Goal: Transaction & Acquisition: Purchase product/service

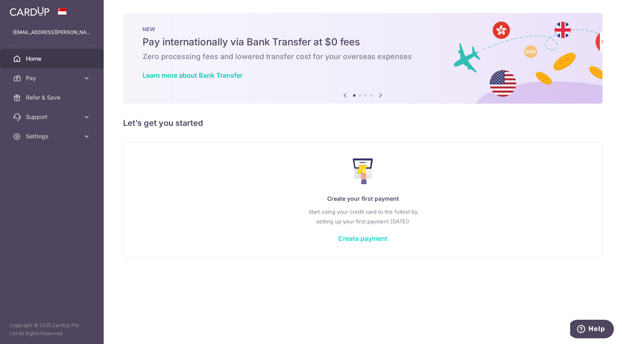
click at [375, 240] on link "Create payment" at bounding box center [362, 239] width 49 height 8
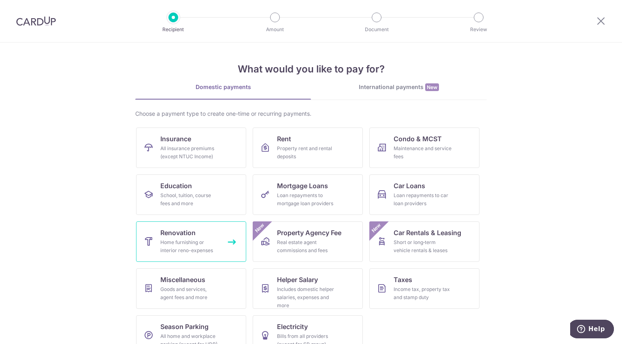
click at [189, 232] on span "Renovation" at bounding box center [177, 233] width 35 height 10
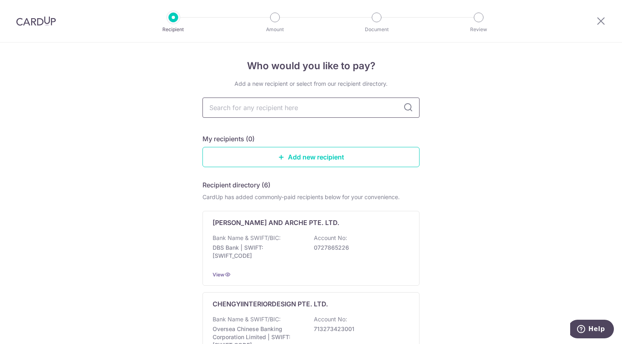
click at [343, 113] on input "text" at bounding box center [311, 108] width 217 height 20
click at [324, 105] on input "text" at bounding box center [311, 108] width 217 height 20
paste input "Alfred 108 Downlight - Round ( 12W ) Cool White"
type input "Alfred 108 Downlight - Round ( 12W ) Cool White"
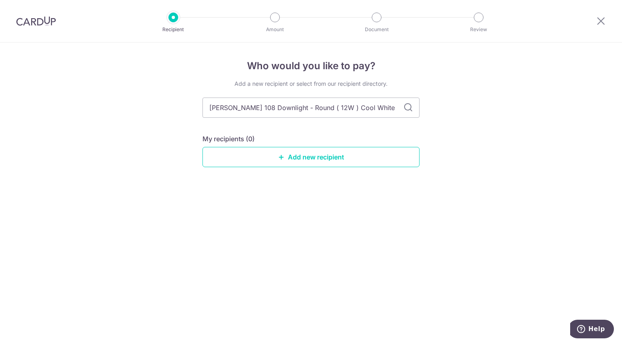
drag, startPoint x: 364, startPoint y: 111, endPoint x: 175, endPoint y: 91, distance: 189.9
click at [175, 91] on div "Who would you like to pay? Add a new recipient or select from our recipient dir…" at bounding box center [311, 194] width 622 height 302
type input "One"
click at [424, 16] on li "Review" at bounding box center [433, 18] width 102 height 10
drag, startPoint x: 226, startPoint y: 107, endPoint x: 189, endPoint y: 105, distance: 37.3
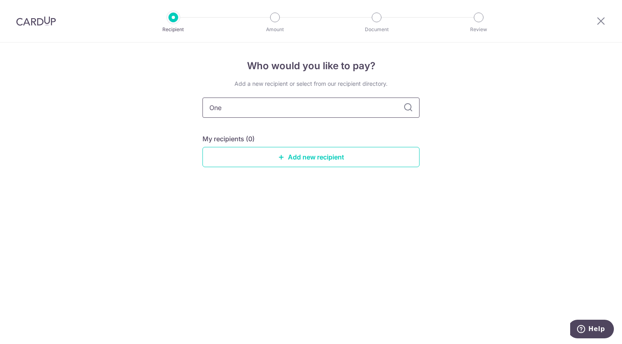
click at [189, 105] on div "Who would you like to pay? Add a new recipient or select from our recipient dir…" at bounding box center [311, 194] width 622 height 302
paste input "Stop Builders Pte Ltd"
type input "One Stop Builders Pte Ltd"
click at [409, 112] on icon at bounding box center [408, 108] width 10 height 10
click at [409, 110] on icon at bounding box center [408, 108] width 10 height 10
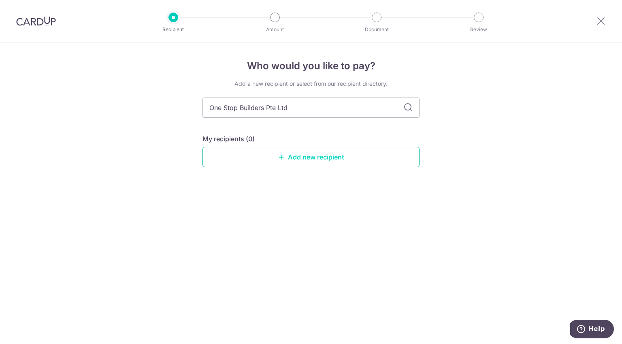
click at [342, 160] on link "Add new recipient" at bounding box center [311, 157] width 217 height 20
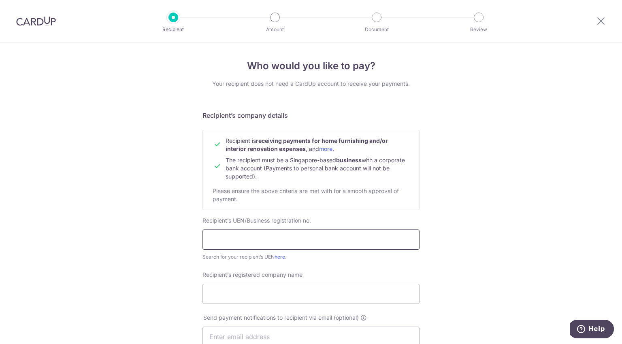
click at [306, 238] on input "text" at bounding box center [311, 240] width 217 height 20
paste input "201904534R"
type input "201904534R"
click at [431, 222] on div "Who would you like to pay? Your recipient does not need a CardUp account to rec…" at bounding box center [311, 347] width 622 height 609
click at [386, 295] on input "Recipient’s registered company name" at bounding box center [311, 294] width 217 height 20
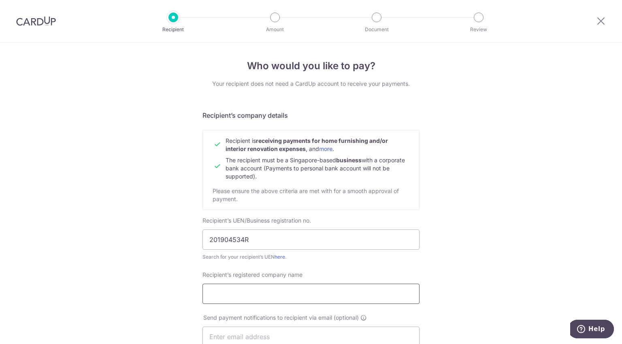
type input "ONE STOP BUILDERS PTE LTD"
click at [474, 269] on div "Who would you like to pay? Your recipient does not need a CardUp account to rec…" at bounding box center [311, 347] width 622 height 609
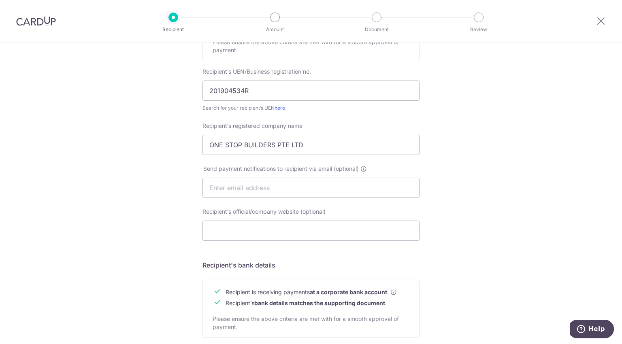
scroll to position [162, 0]
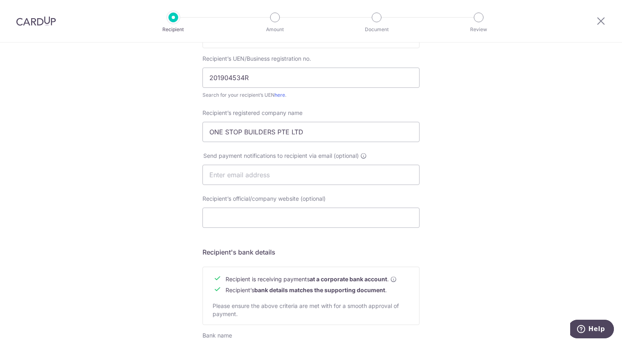
click at [546, 203] on div "Who would you like to pay? Your recipient does not need a CardUp account to rec…" at bounding box center [311, 184] width 622 height 609
click at [376, 213] on input "Recipient’s official/company website (optional)" at bounding box center [311, 218] width 217 height 20
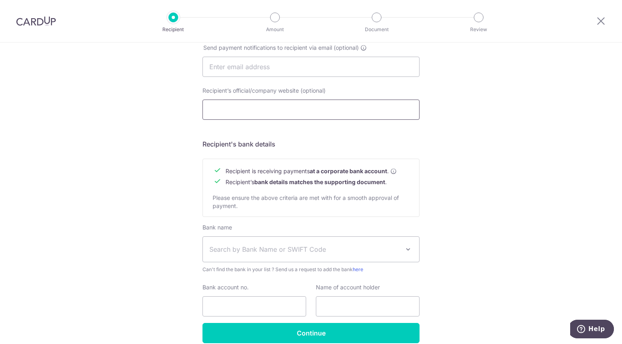
scroll to position [307, 0]
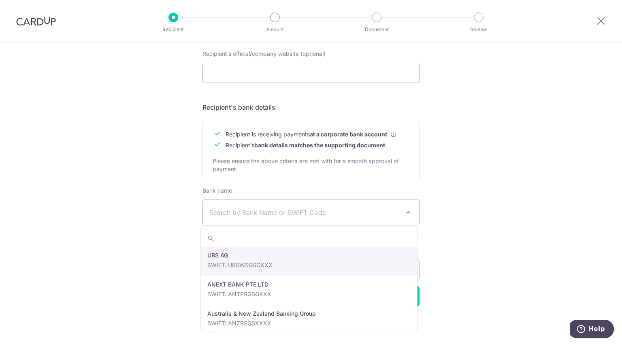
click at [397, 217] on span "Search by Bank Name or SWIFT Code" at bounding box center [311, 212] width 216 height 25
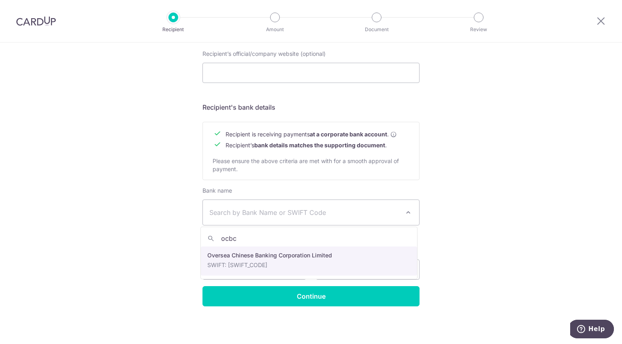
type input "ocbc"
select select "12"
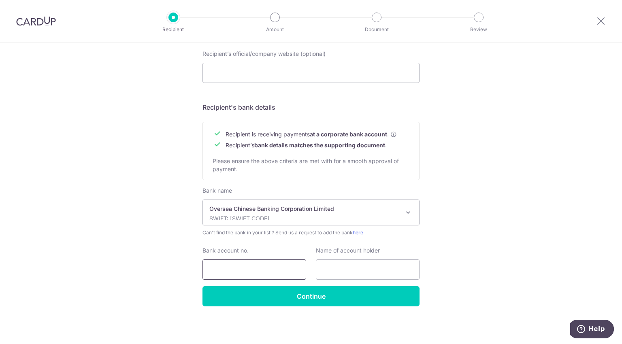
click at [282, 271] on input "Bank account no." at bounding box center [255, 270] width 104 height 20
click at [514, 217] on div "Who would you like to pay? Your recipient does not need a CardUp account to rec…" at bounding box center [311, 39] width 622 height 609
click at [282, 278] on input "Bank account no." at bounding box center [255, 270] width 104 height 20
paste input "687568535001"
type input "687568535001"
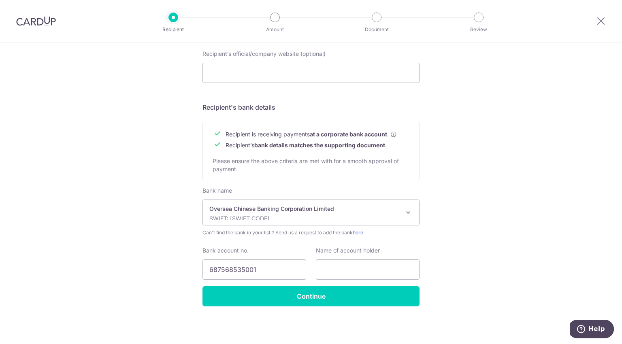
click at [459, 245] on div "Who would you like to pay? Your recipient does not need a CardUp account to rec…" at bounding box center [311, 39] width 622 height 609
click at [360, 270] on input "text" at bounding box center [368, 270] width 104 height 20
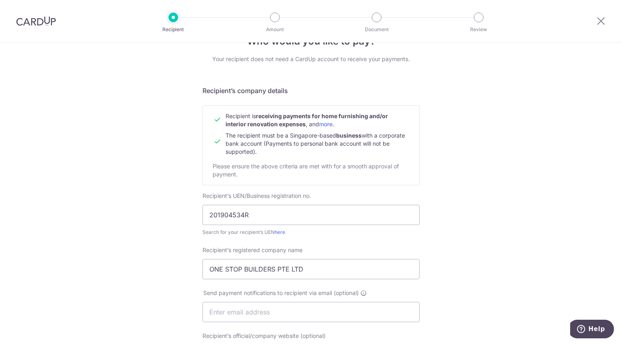
scroll to position [162, 0]
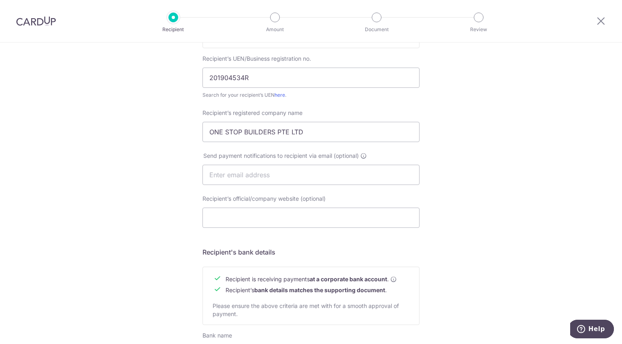
type input "ONE STOP BUILDERS PTE LTD"
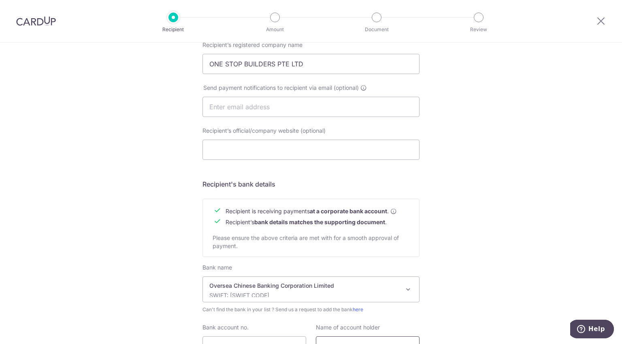
scroll to position [284, 0]
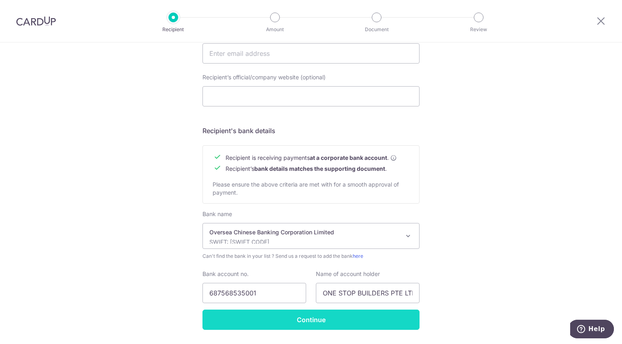
click at [382, 316] on input "Continue" at bounding box center [311, 320] width 217 height 20
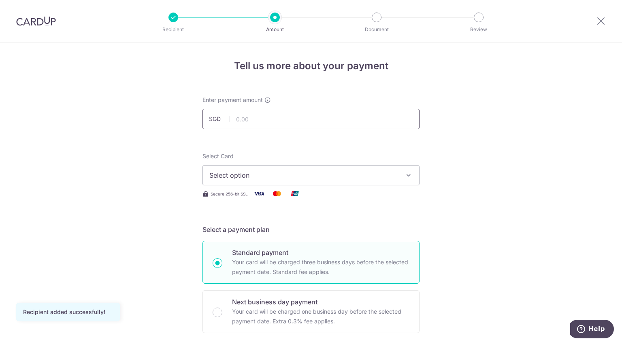
click at [254, 125] on input "text" at bounding box center [311, 119] width 217 height 20
click at [315, 125] on input "text" at bounding box center [311, 119] width 217 height 20
type input "40,181.76"
click at [338, 169] on button "Select option" at bounding box center [311, 175] width 217 height 20
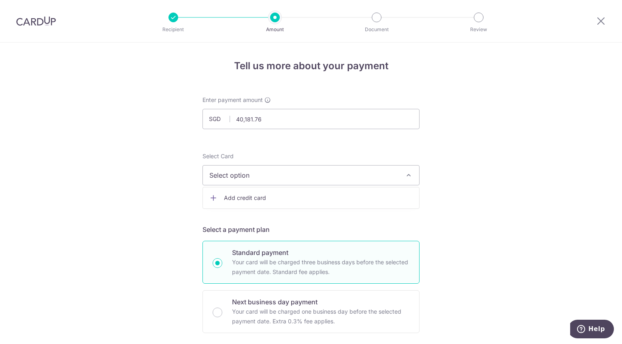
click at [407, 177] on icon "button" at bounding box center [409, 175] width 8 height 8
click at [408, 177] on icon "button" at bounding box center [409, 175] width 8 height 8
click at [212, 196] on icon at bounding box center [213, 198] width 8 height 8
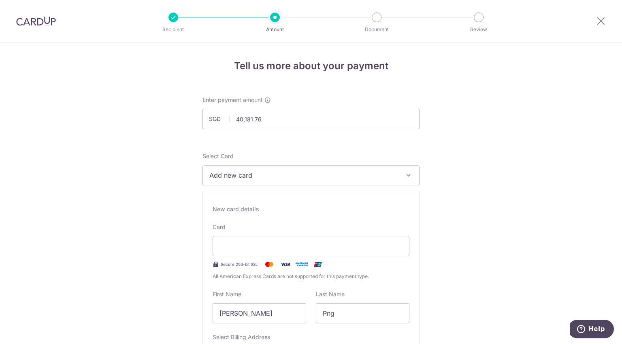
click at [292, 178] on span "Add new card" at bounding box center [303, 176] width 189 height 10
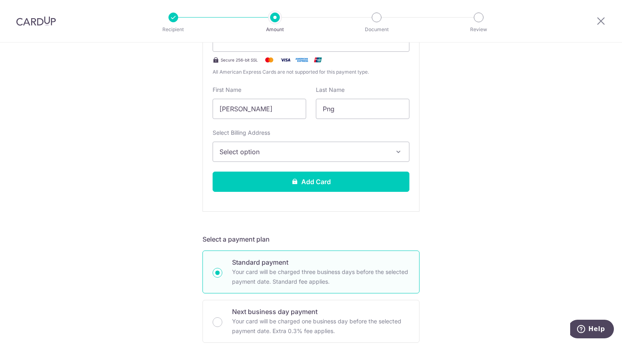
scroll to position [168, 0]
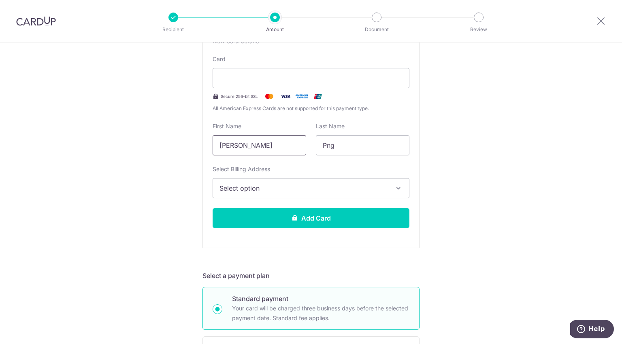
click at [252, 147] on input "Han Quan, Darren" at bounding box center [260, 145] width 94 height 20
type input "Darren"
click at [327, 184] on span "Select option" at bounding box center [304, 189] width 169 height 10
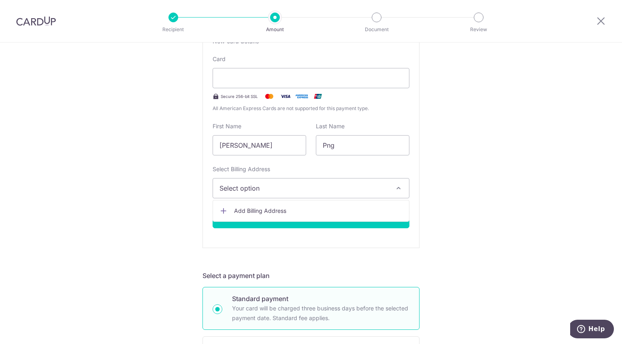
click at [222, 210] on icon at bounding box center [224, 211] width 8 height 8
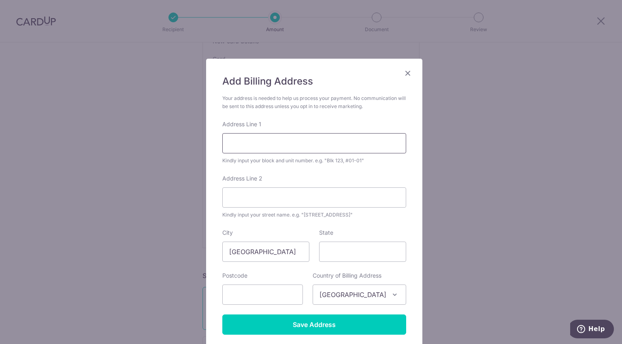
click at [284, 145] on input "Address Line 1" at bounding box center [314, 143] width 184 height 20
type input "993 BUKIT TIMAH ROAD"
type input "MAPLE WOODS #03-05"
type input "589631"
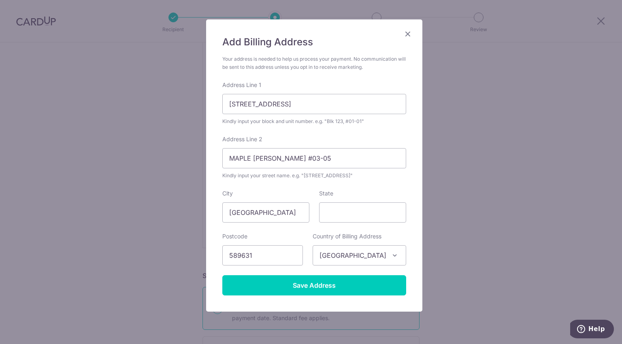
scroll to position [47, 0]
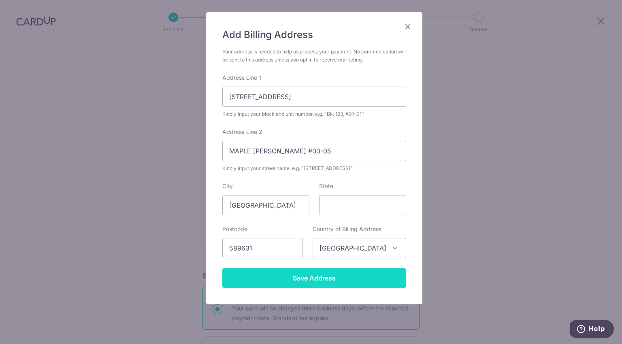
click at [342, 269] on input "Save Address" at bounding box center [314, 278] width 184 height 20
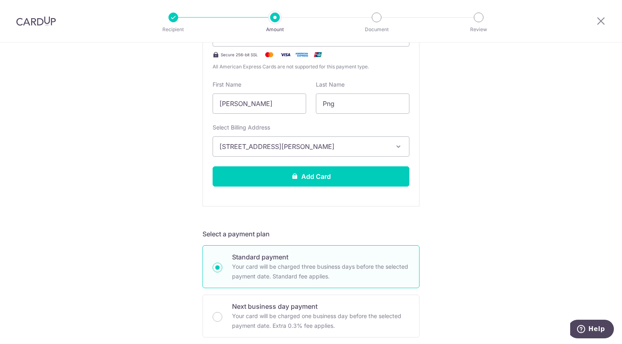
scroll to position [212, 0]
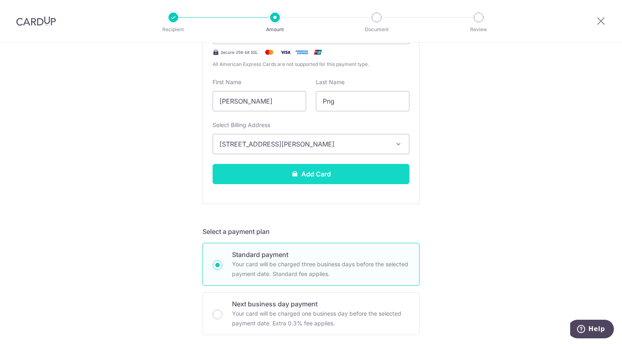
click at [377, 167] on button "Add Card" at bounding box center [311, 174] width 197 height 20
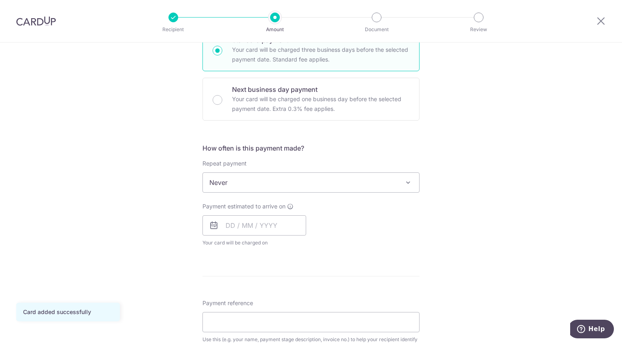
scroll to position [227, 0]
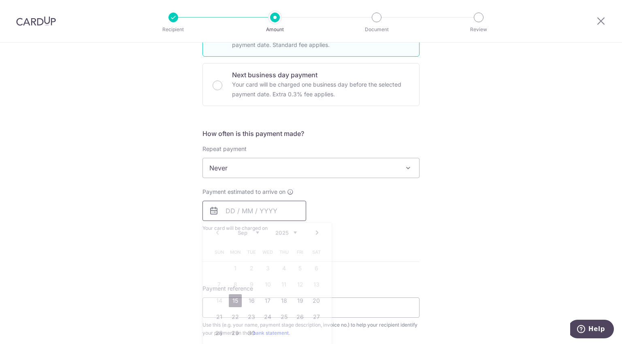
click at [245, 210] on input "text" at bounding box center [255, 211] width 104 height 20
click at [365, 211] on div "Payment estimated to arrive on Prev Next Sep Oct Nov Dec 2025 2026 2027 2028 20…" at bounding box center [311, 210] width 227 height 45
click at [285, 207] on input "text" at bounding box center [255, 211] width 104 height 20
click at [233, 300] on link "15" at bounding box center [235, 301] width 13 height 13
type input "15/09/2025"
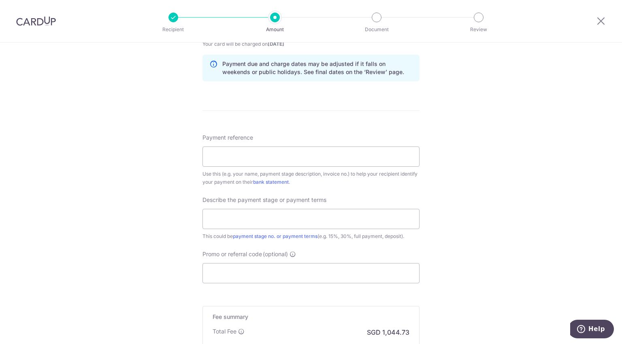
scroll to position [422, 0]
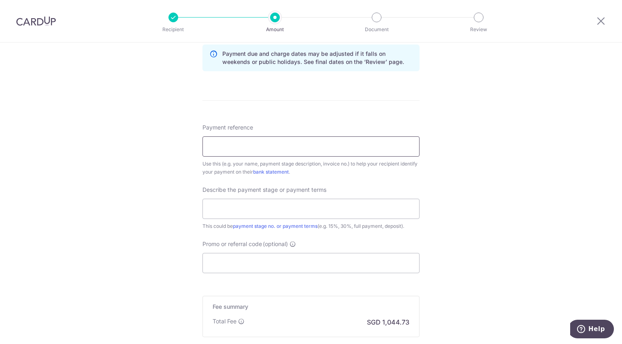
click at [258, 144] on input "Payment reference" at bounding box center [311, 147] width 217 height 20
type input "P427"
click at [270, 211] on input "text" at bounding box center [311, 209] width 217 height 20
type input "95%"
click at [285, 261] on input "Promo or referral code (optional)" at bounding box center [311, 263] width 217 height 20
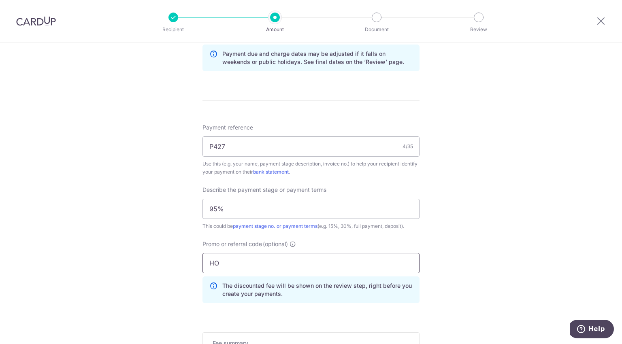
type input "H"
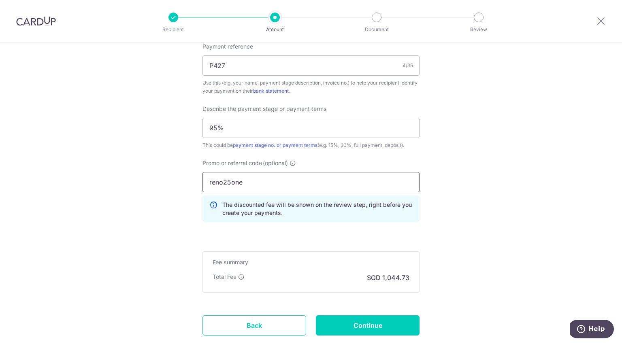
scroll to position [543, 0]
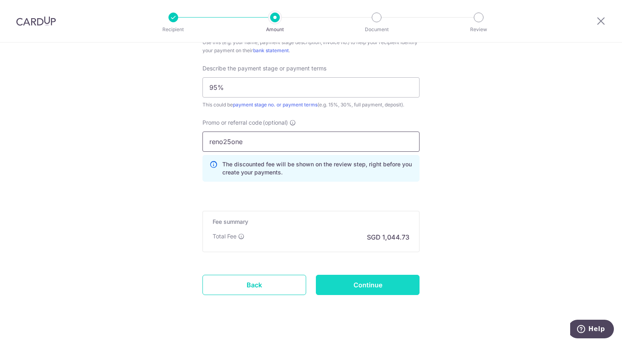
type input "reno25one"
click at [388, 283] on input "Continue" at bounding box center [368, 285] width 104 height 20
type input "Create Schedule"
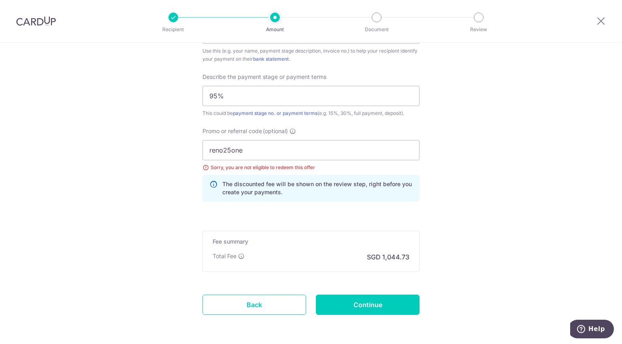
scroll to position [565, 0]
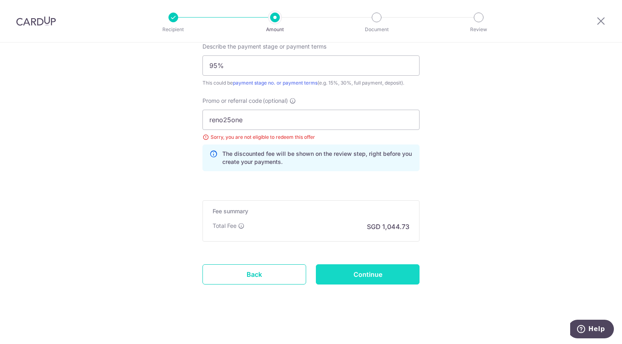
click at [408, 272] on input "Continue" at bounding box center [368, 275] width 104 height 20
type input "Update Schedule"
drag, startPoint x: 238, startPoint y: 117, endPoint x: 194, endPoint y: 125, distance: 44.0
type input "e"
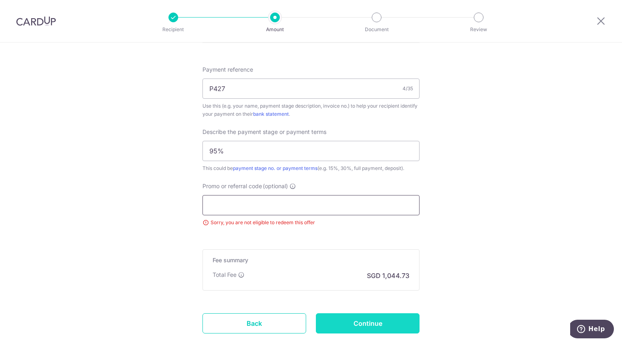
scroll to position [529, 0]
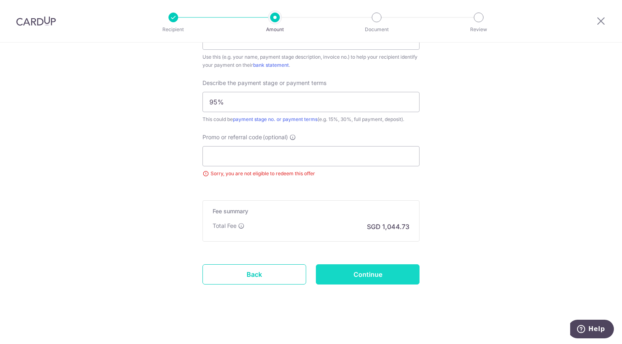
click at [375, 274] on input "Continue" at bounding box center [368, 275] width 104 height 20
type input "Update Schedule"
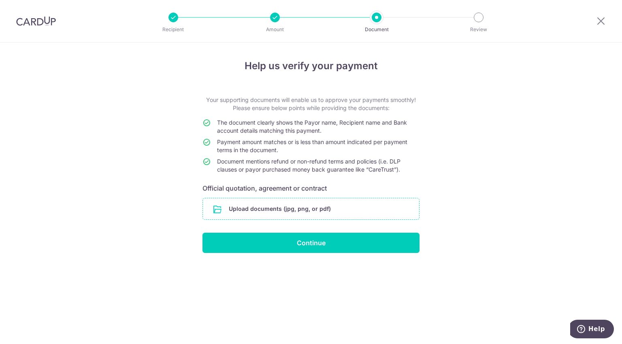
click at [332, 213] on input "file" at bounding box center [311, 208] width 216 height 21
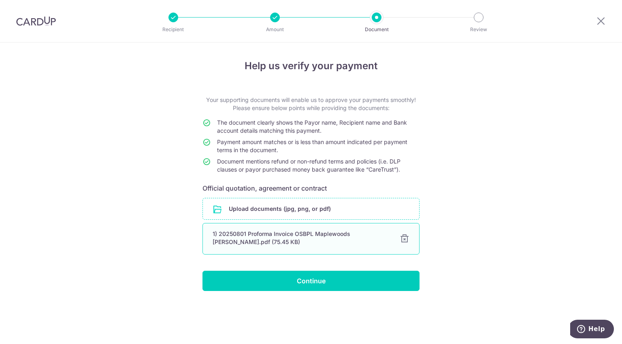
click at [331, 235] on div "1) 20250801 Proforma Invoice OSBPL Maplewoods [PERSON_NAME].pdf (75.45 KB)" at bounding box center [301, 238] width 177 height 16
click at [238, 243] on div "1) 20250801 Proforma Invoice OSBPL Maplewoods [PERSON_NAME].pdf (75.45 KB)" at bounding box center [301, 238] width 177 height 16
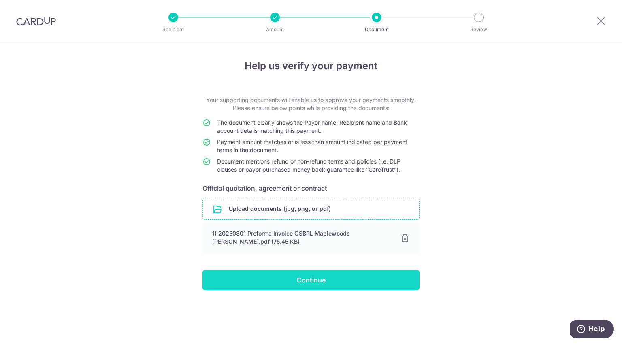
click at [302, 279] on input "Continue" at bounding box center [311, 280] width 217 height 20
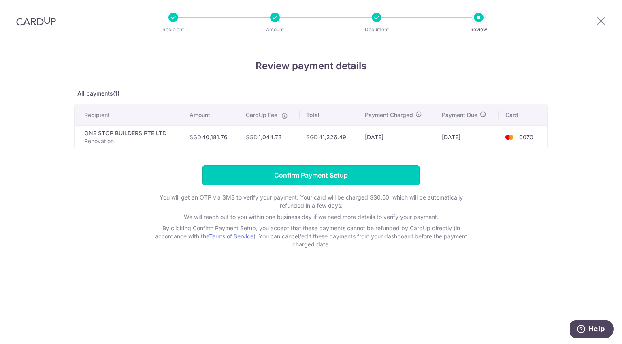
drag, startPoint x: 327, startPoint y: 179, endPoint x: 322, endPoint y: 180, distance: 4.4
click at [326, 179] on input "Confirm Payment Setup" at bounding box center [311, 175] width 217 height 20
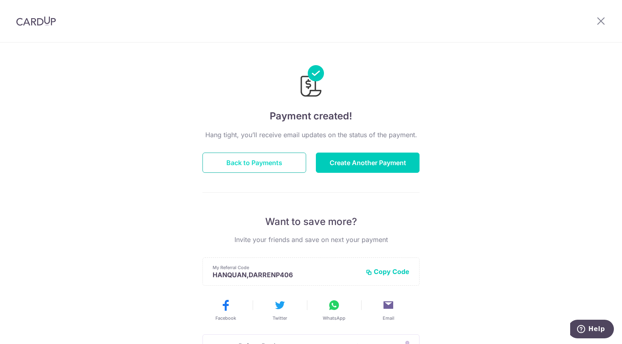
click at [267, 164] on button "Back to Payments" at bounding box center [255, 163] width 104 height 20
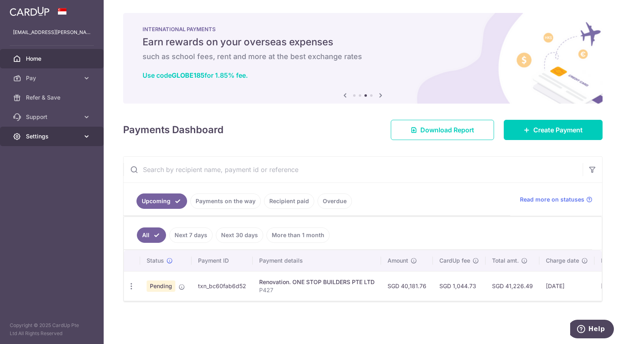
click at [85, 132] on icon at bounding box center [87, 136] width 8 height 8
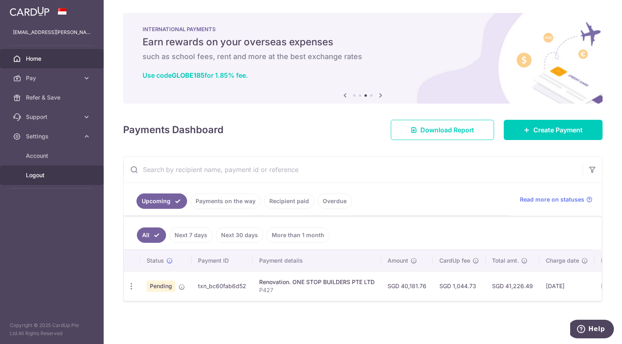
click at [48, 175] on span "Logout" at bounding box center [52, 175] width 53 height 8
